Goal: Task Accomplishment & Management: Use online tool/utility

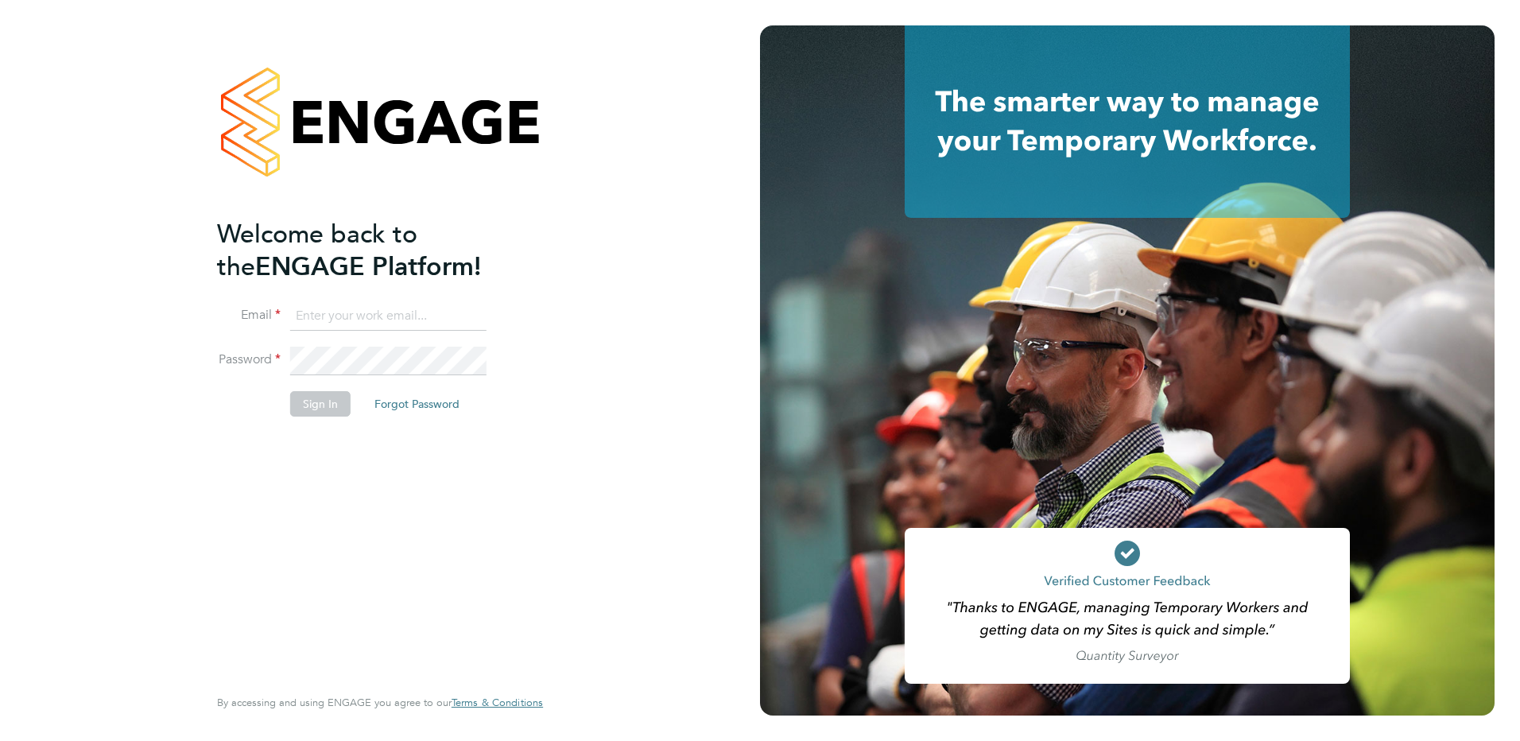
type input "andrew.harkin@torus.co.uk"
click at [334, 401] on button "Sign In" at bounding box center [320, 403] width 60 height 25
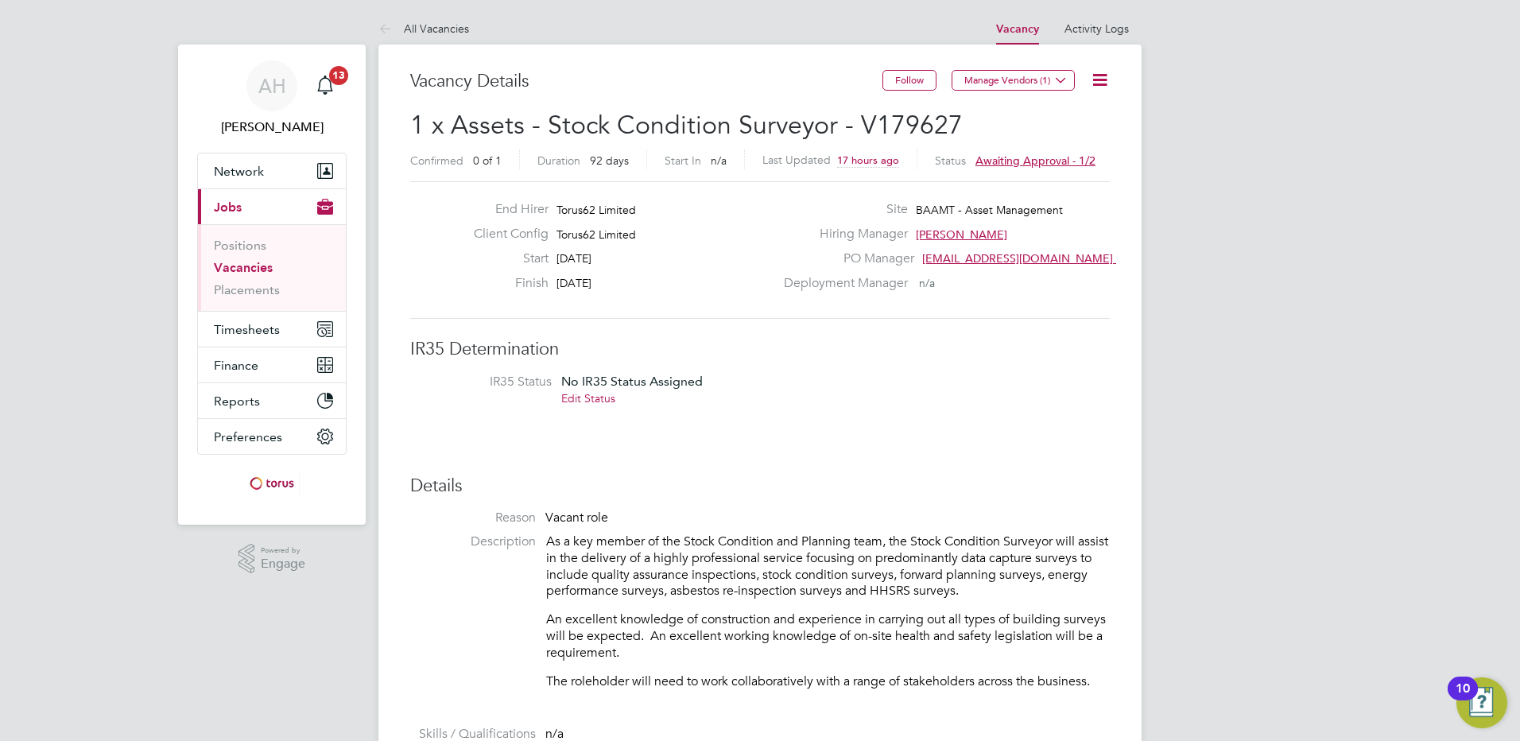
click at [1096, 82] on icon at bounding box center [1100, 80] width 20 height 20
click at [965, 298] on div "Deployment Manager n/a" at bounding box center [945, 287] width 342 height 25
click at [1101, 74] on icon at bounding box center [1100, 80] width 20 height 20
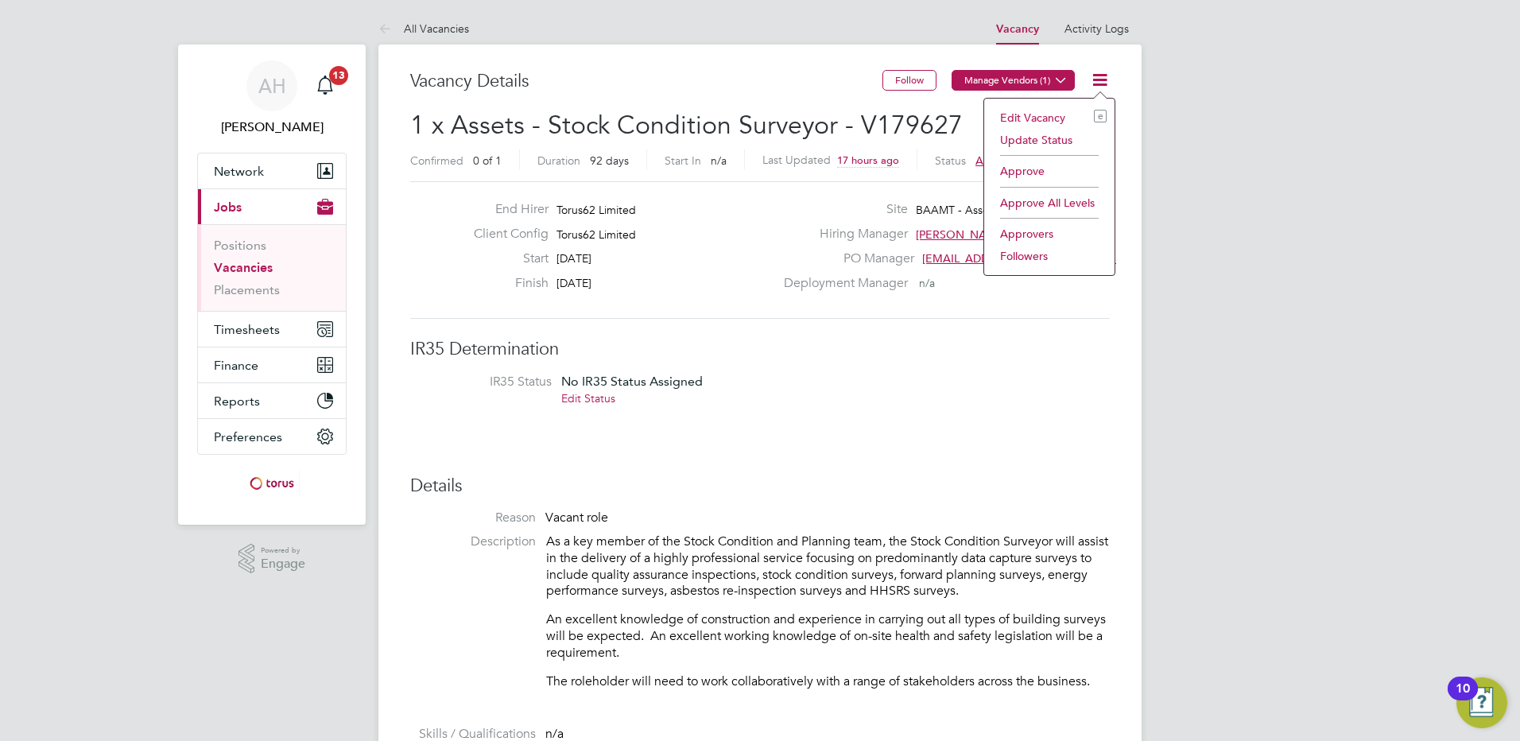
click at [1058, 84] on icon at bounding box center [1061, 80] width 12 height 12
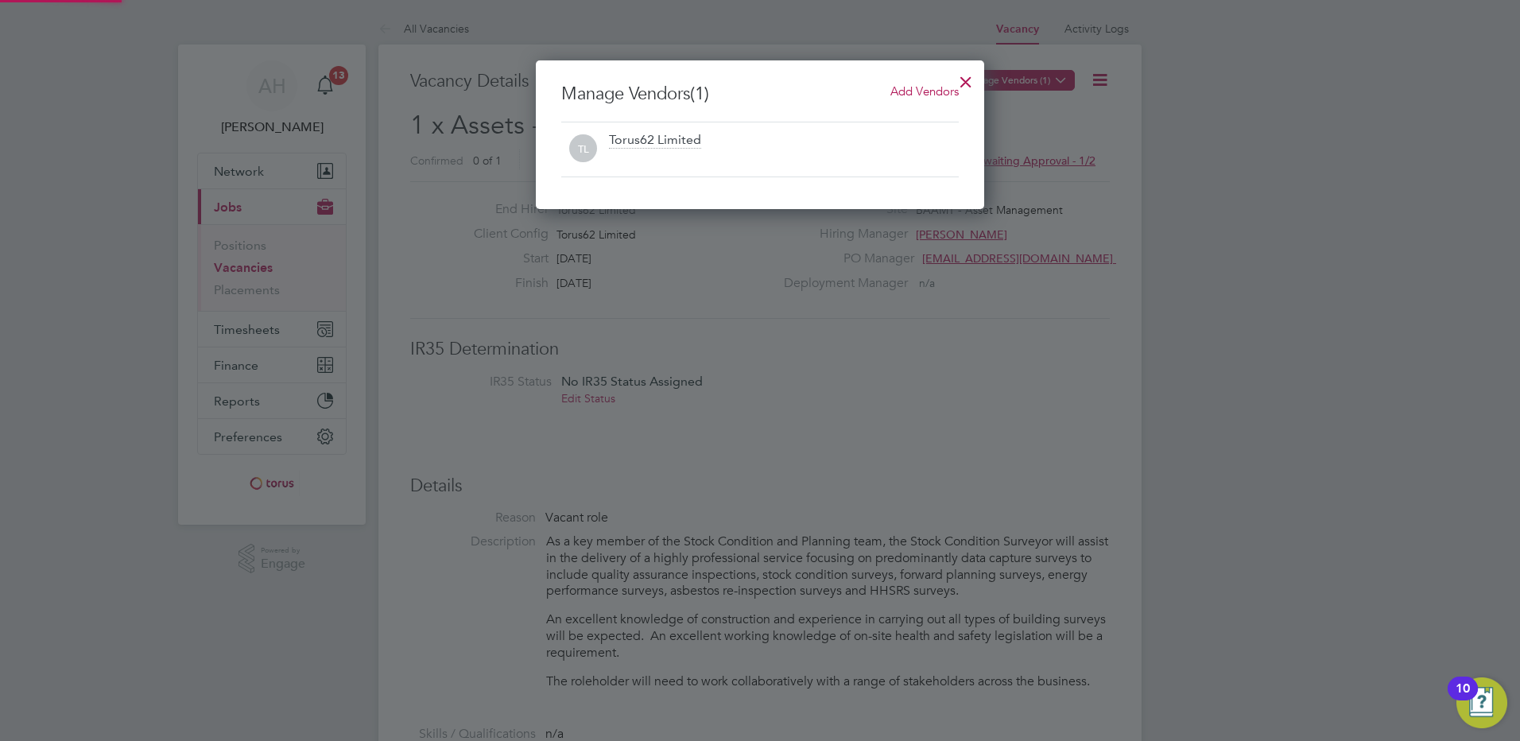
scroll to position [149, 449]
click at [966, 87] on div at bounding box center [965, 78] width 29 height 29
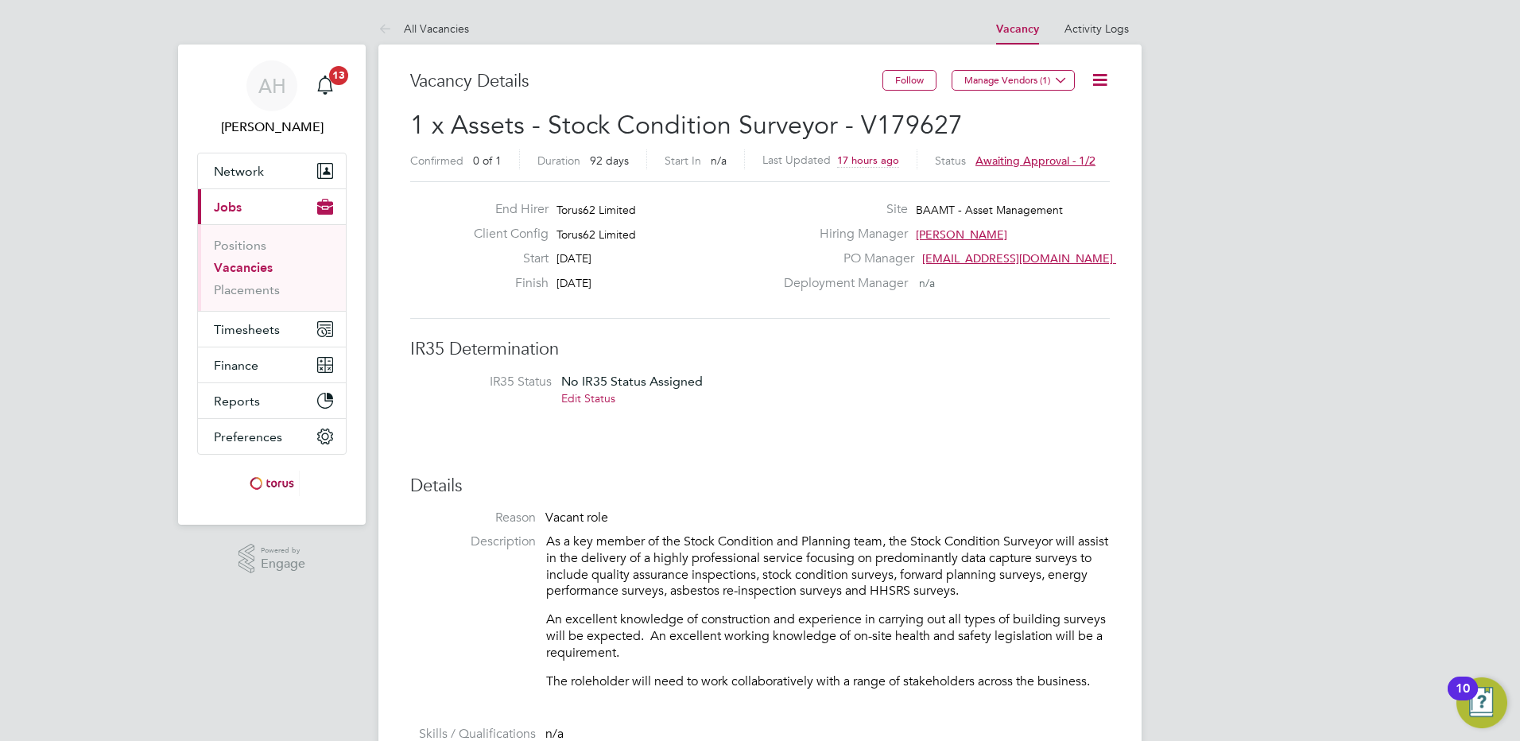
drag, startPoint x: 1088, startPoint y: 71, endPoint x: 1102, endPoint y: 85, distance: 19.7
click at [1091, 76] on icon at bounding box center [1100, 80] width 20 height 20
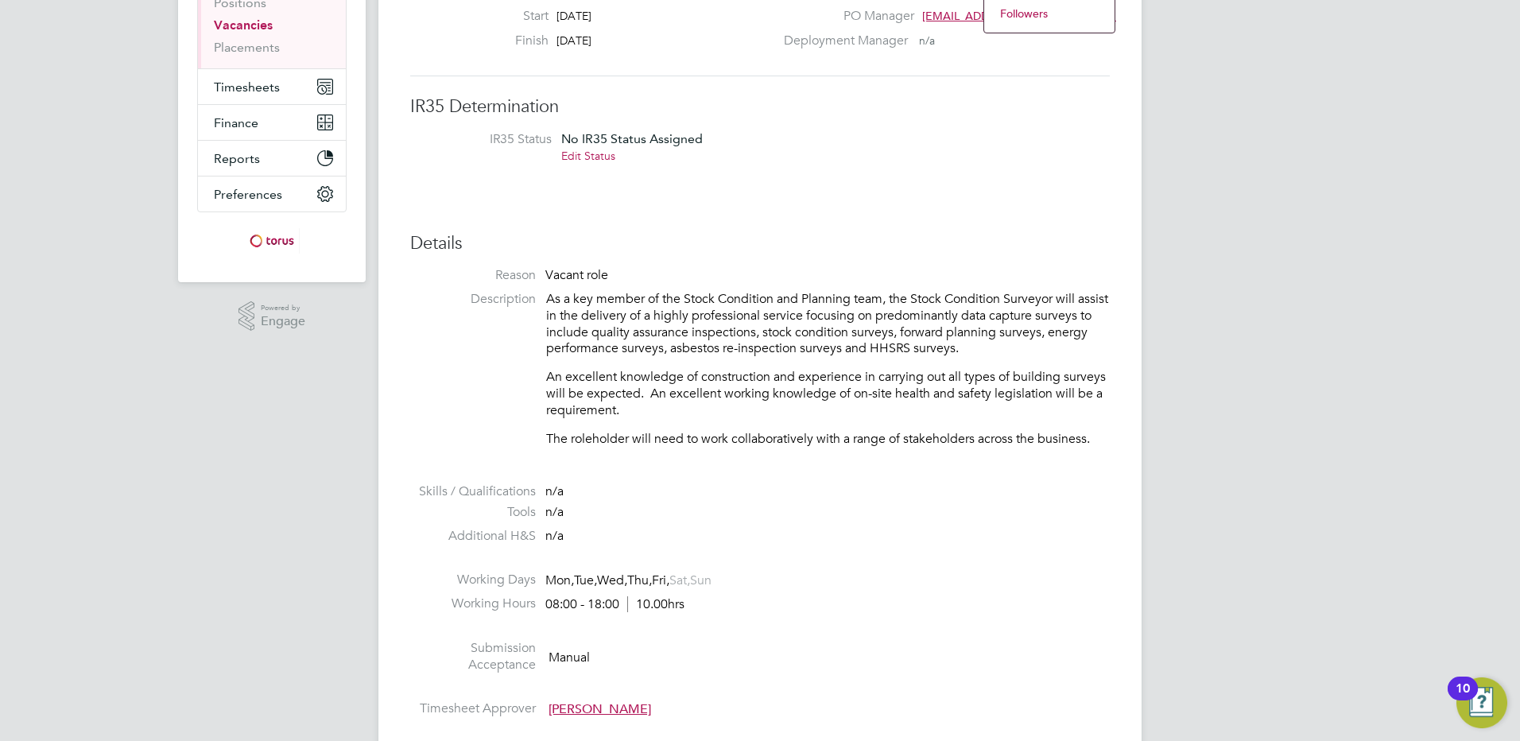
scroll to position [477, 0]
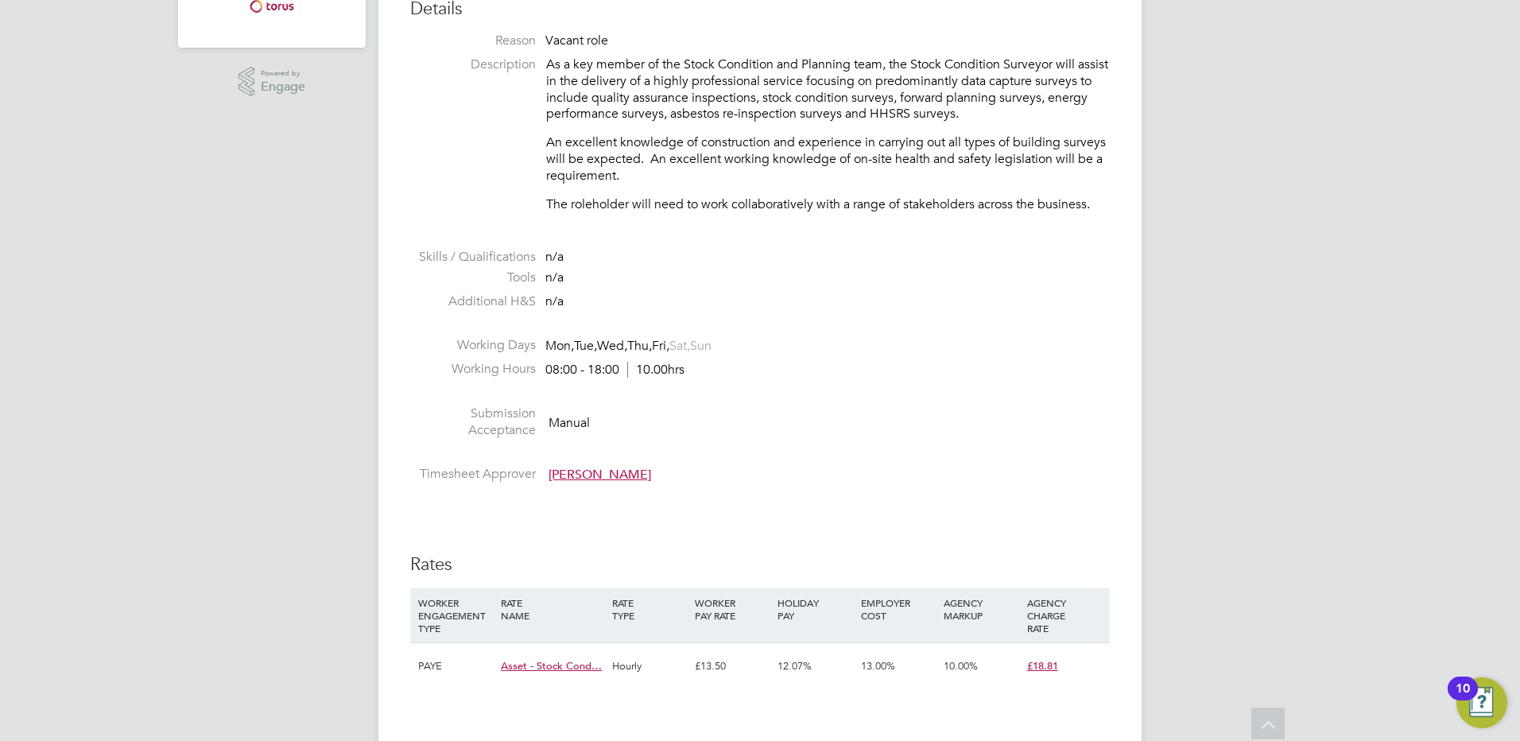
click at [598, 374] on div "08:00 - 18:00 10.00hrs" at bounding box center [614, 370] width 139 height 17
click at [661, 365] on span "10.00hrs" at bounding box center [655, 370] width 57 height 16
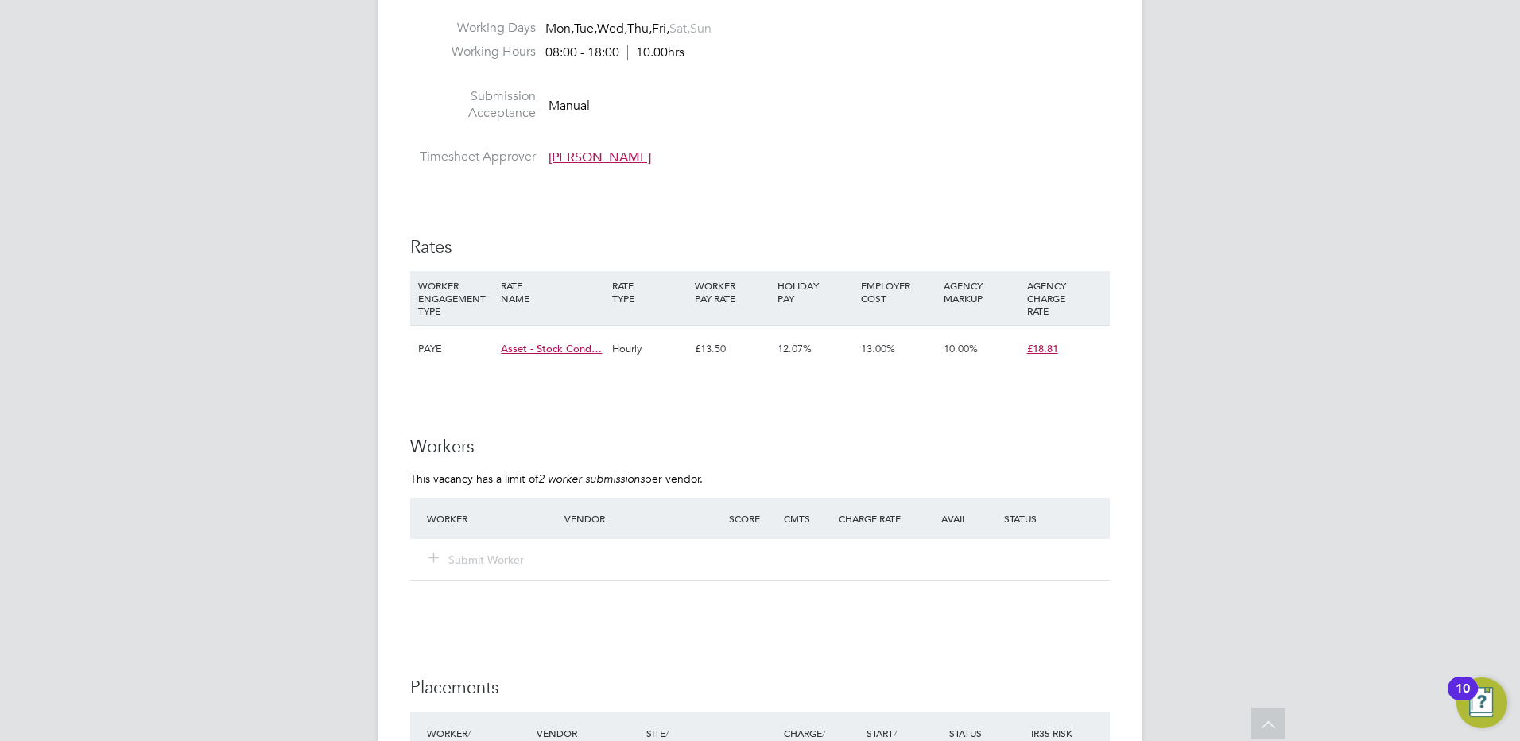
scroll to position [795, 0]
click at [577, 348] on span "Asset - Stock Cond…" at bounding box center [551, 348] width 101 height 14
click at [698, 336] on div "£13.50" at bounding box center [732, 348] width 83 height 46
drag, startPoint x: 698, startPoint y: 336, endPoint x: 756, endPoint y: 380, distance: 72.7
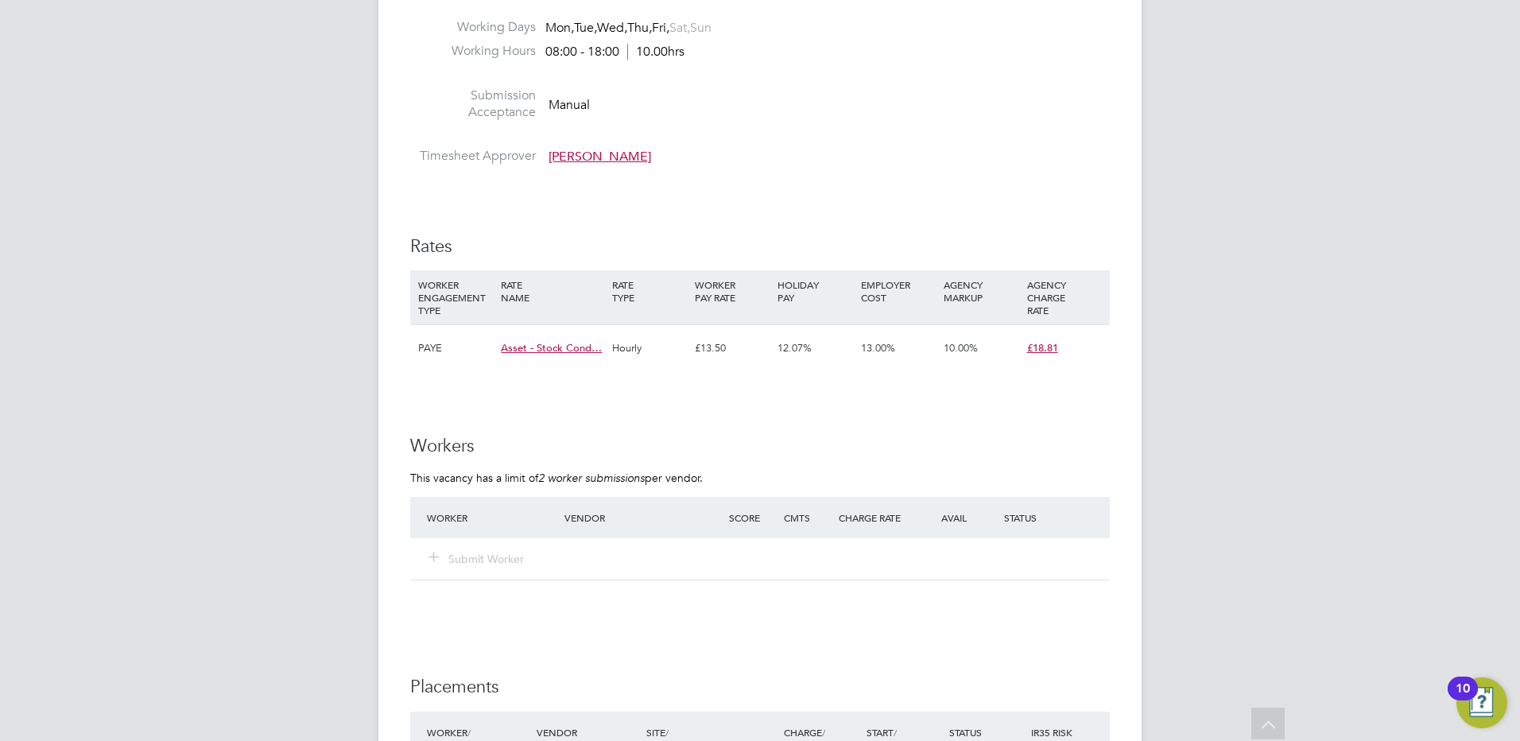
click at [756, 380] on div "IR35 Determination IR35 Status No IR35 Status Assigned Edit Status Details Reas…" at bounding box center [760, 412] width 700 height 1738
click at [713, 346] on div "£13.50" at bounding box center [732, 348] width 83 height 46
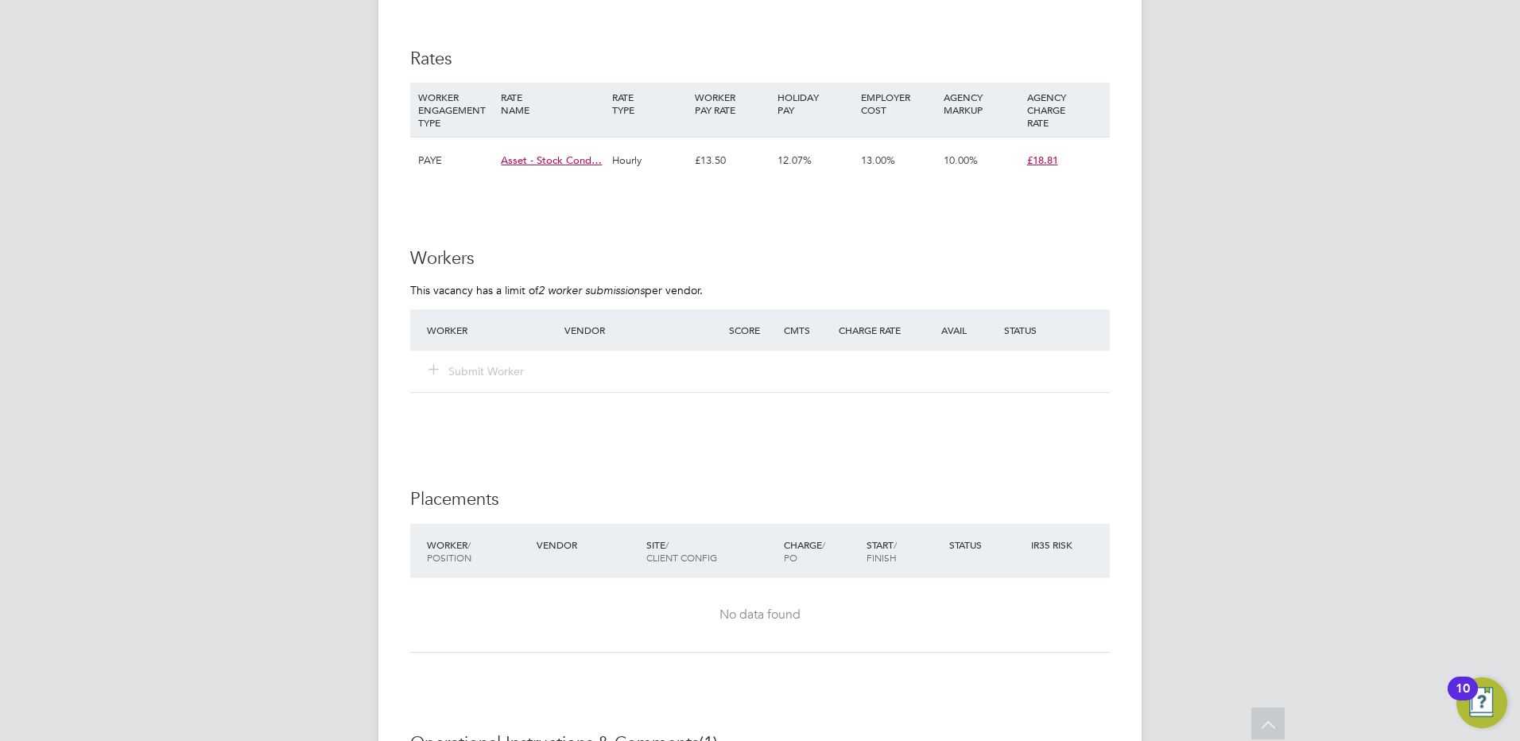
scroll to position [954, 0]
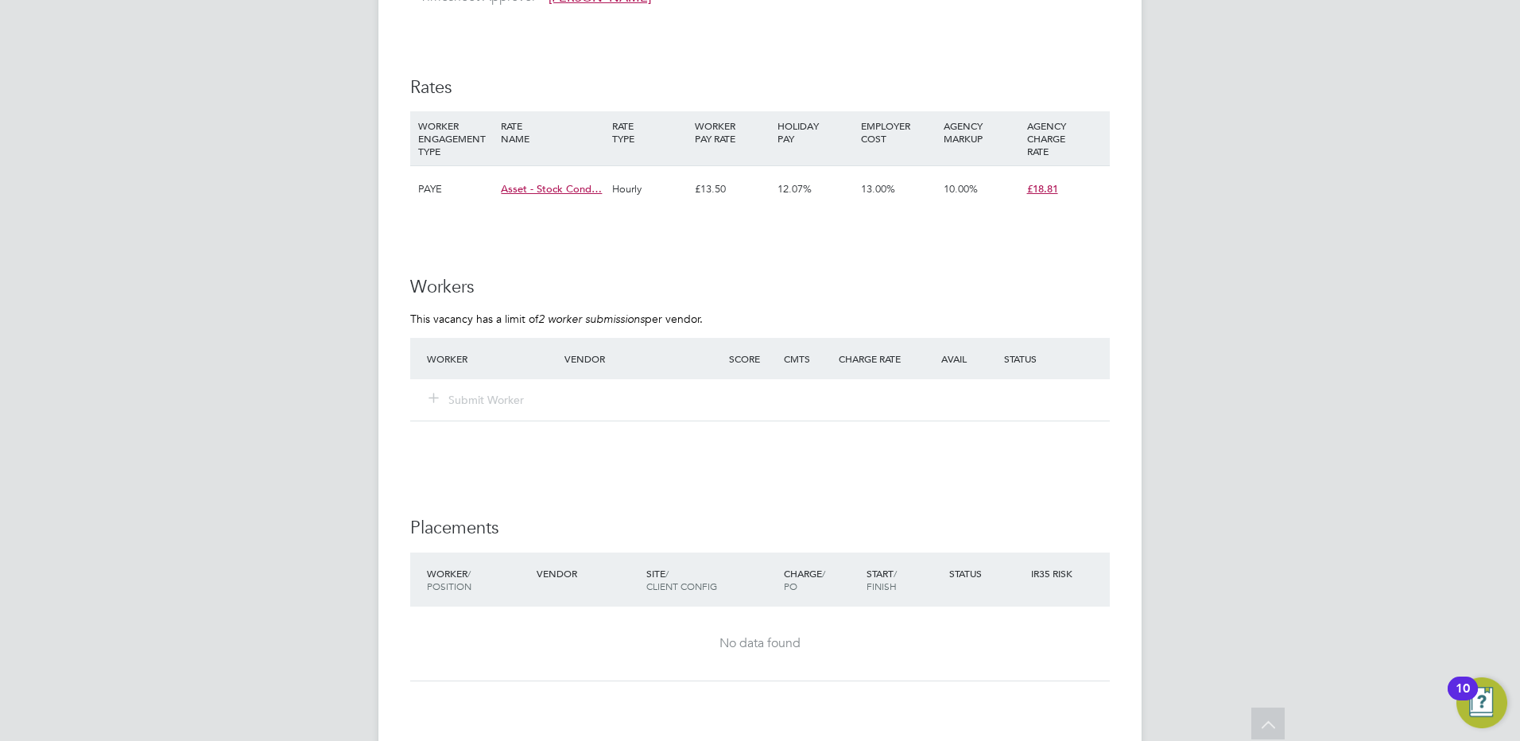
click at [560, 186] on span "Asset - Stock Cond…" at bounding box center [551, 189] width 101 height 14
click at [639, 273] on div "IR35 Determination IR35 Status No IR35 Status Assigned Edit Status Details Reas…" at bounding box center [760, 253] width 700 height 1738
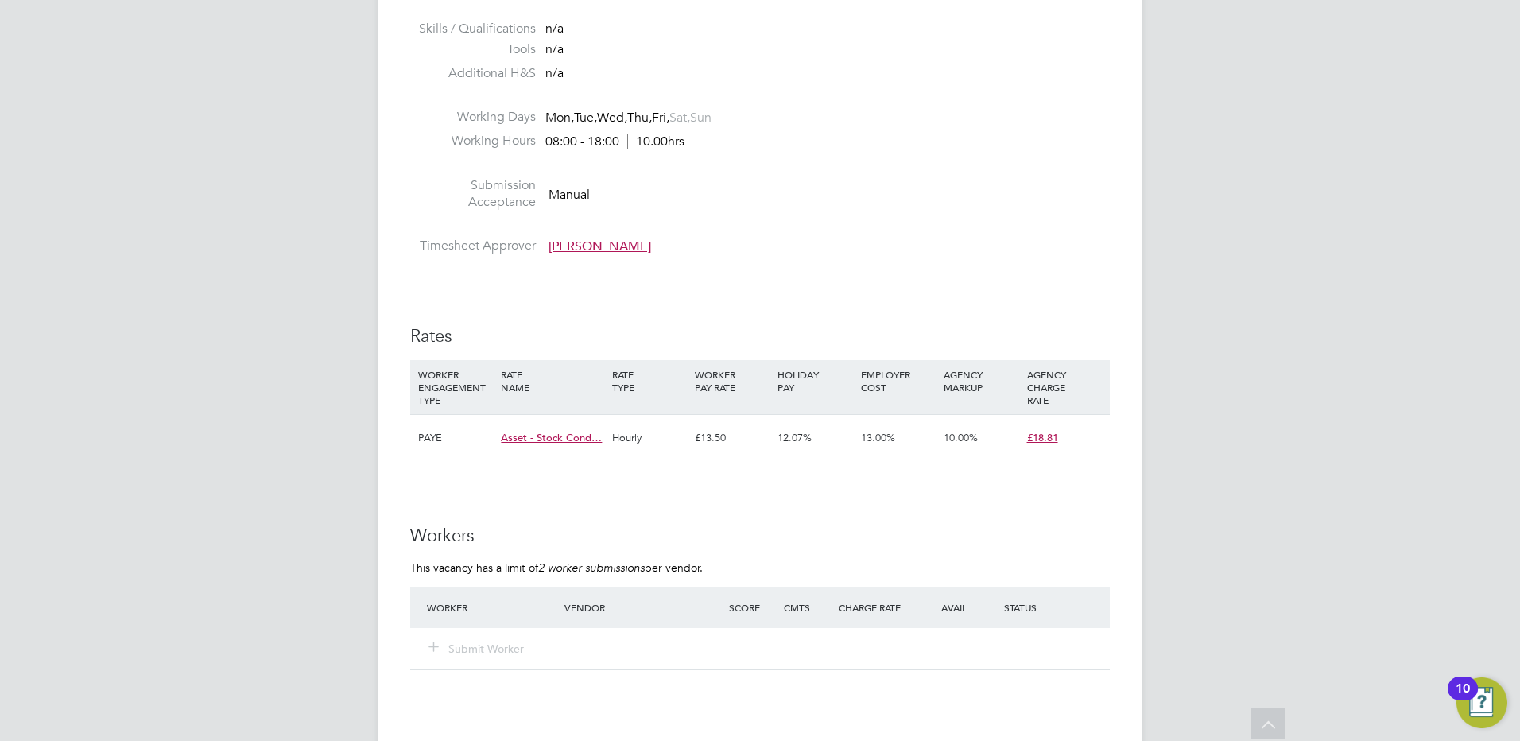
scroll to position [715, 0]
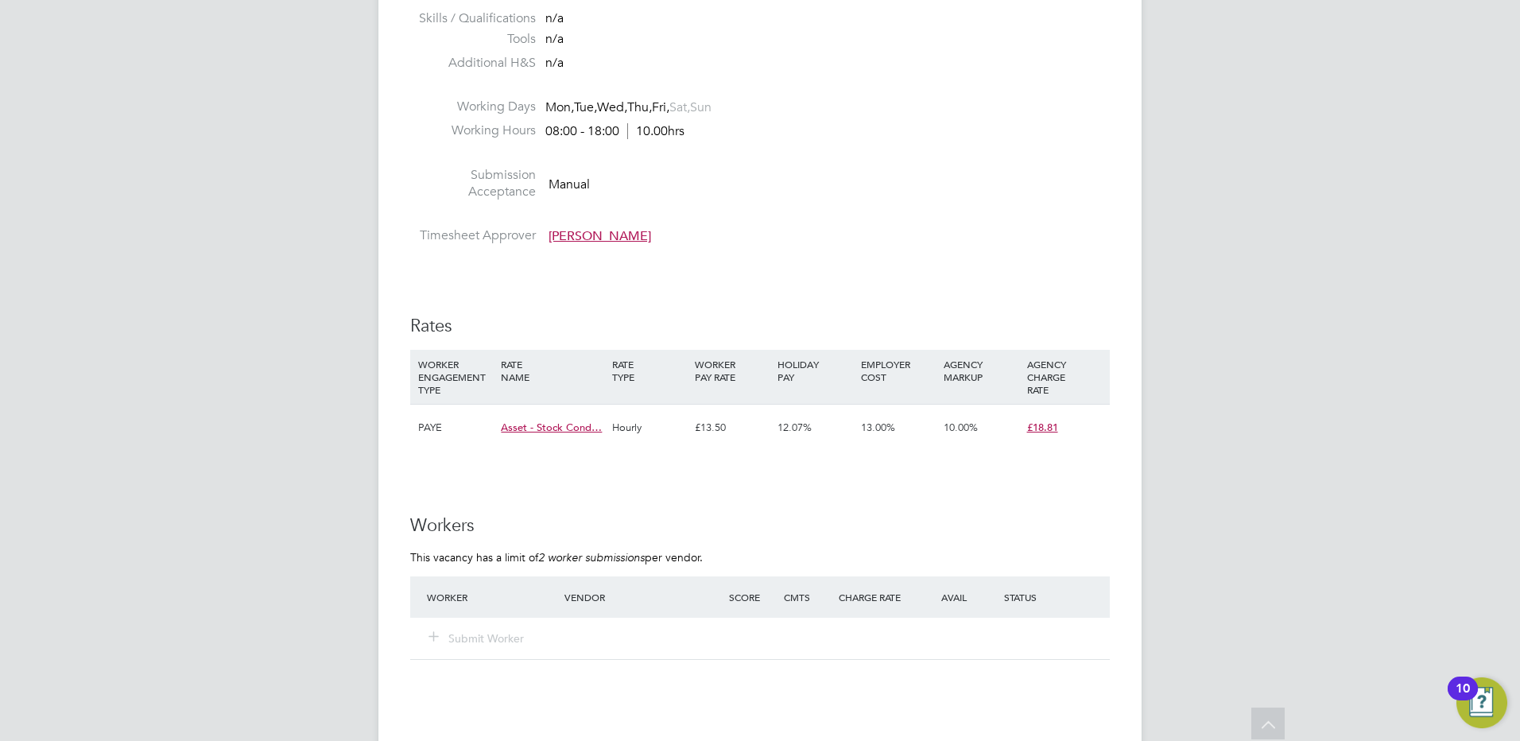
click at [547, 428] on span "Asset - Stock Cond…" at bounding box center [551, 428] width 101 height 14
click at [842, 286] on div "IR35 Determination IR35 Status No IR35 Status Assigned Edit Status Details Reas…" at bounding box center [760, 491] width 700 height 1738
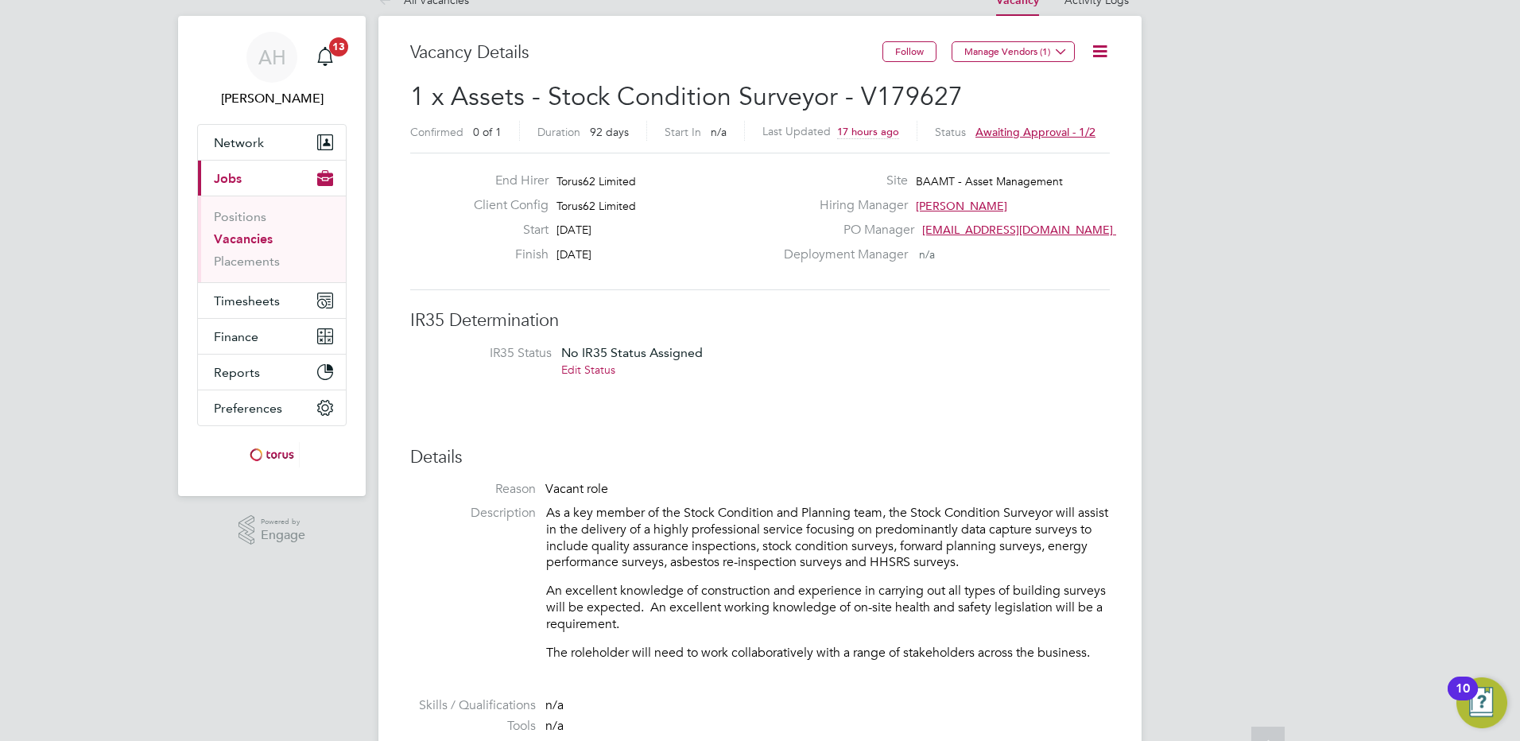
scroll to position [0, 0]
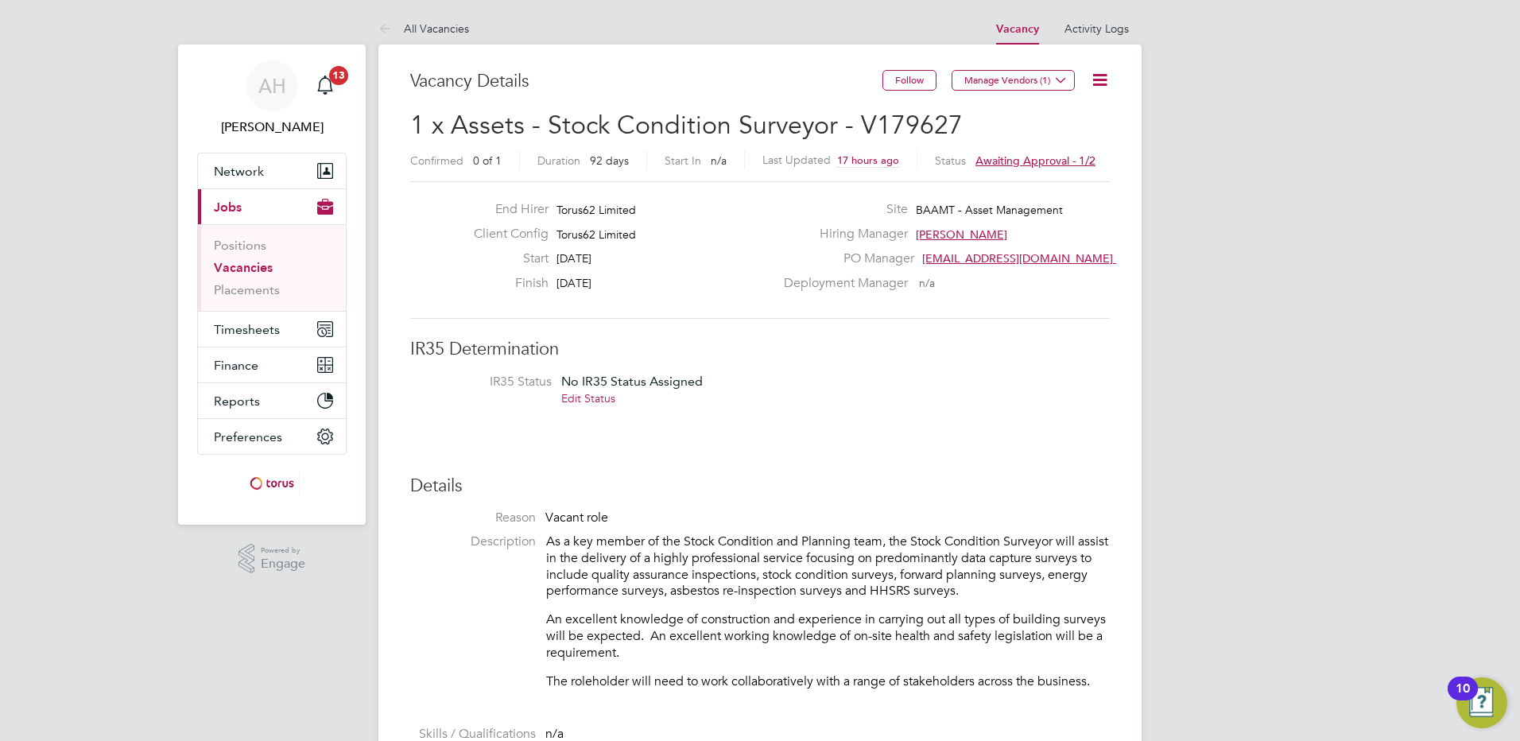
click at [1099, 71] on icon at bounding box center [1100, 80] width 20 height 20
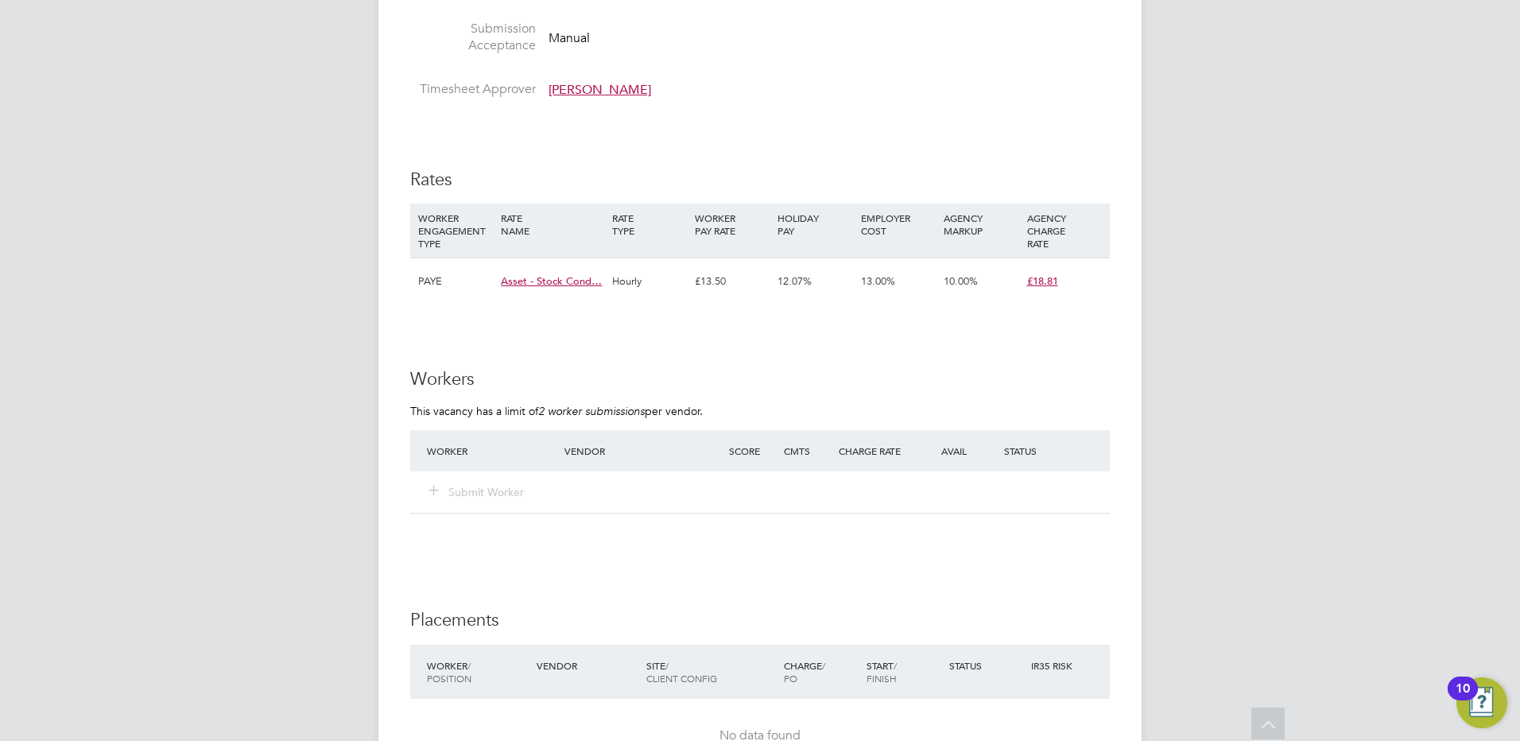
scroll to position [874, 0]
